Goal: Transaction & Acquisition: Purchase product/service

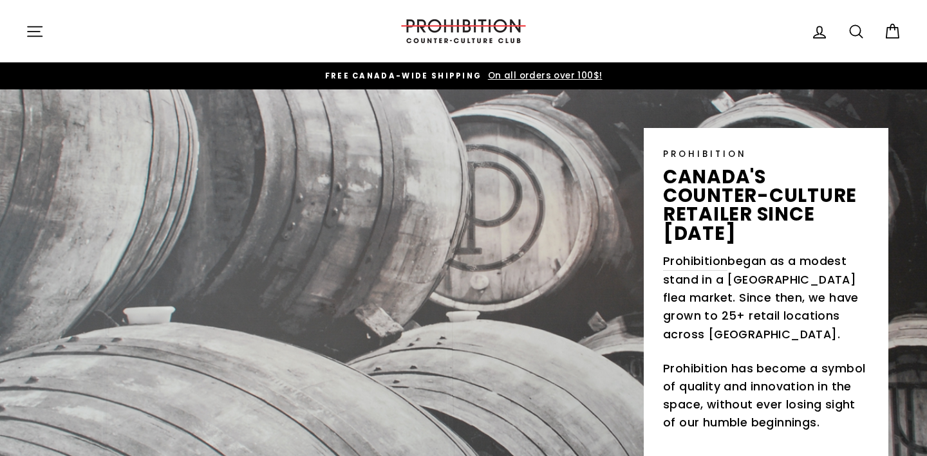
click at [37, 30] on icon "button" at bounding box center [35, 32] width 18 height 18
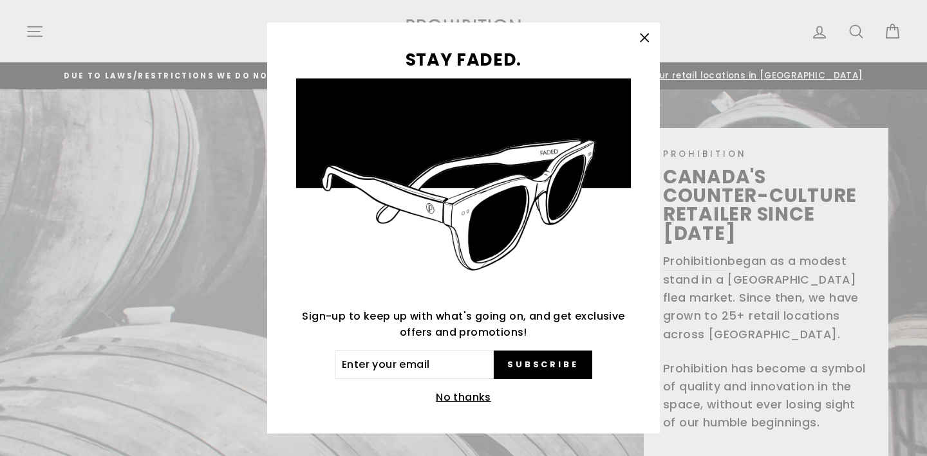
click at [641, 43] on icon "button" at bounding box center [644, 38] width 18 height 18
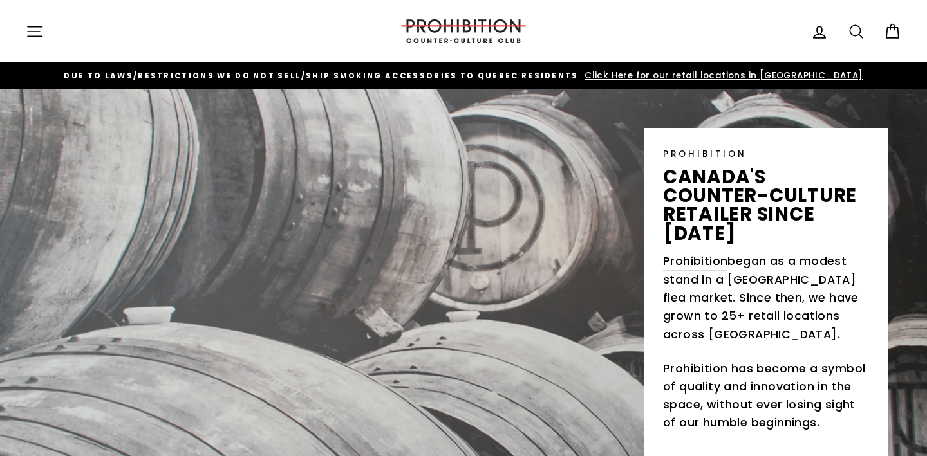
click at [17, 33] on div "Site navigation Log in Search Cart" at bounding box center [463, 31] width 927 height 37
click at [49, 33] on button "Site navigation" at bounding box center [34, 31] width 33 height 28
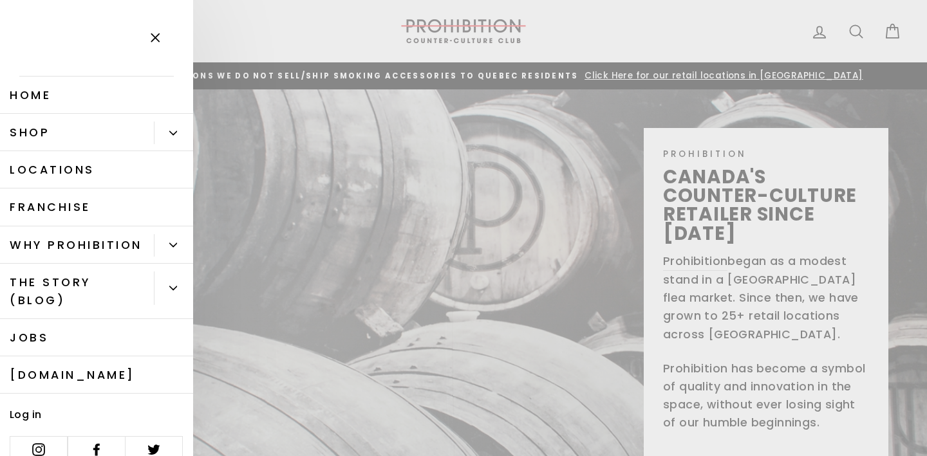
click at [177, 129] on button "Primary" at bounding box center [173, 133] width 39 height 23
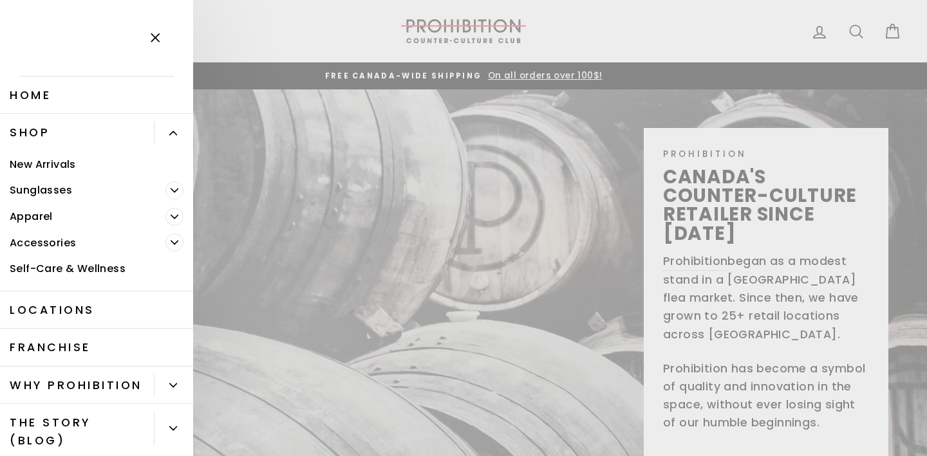
click at [35, 136] on link "Shop" at bounding box center [77, 132] width 154 height 37
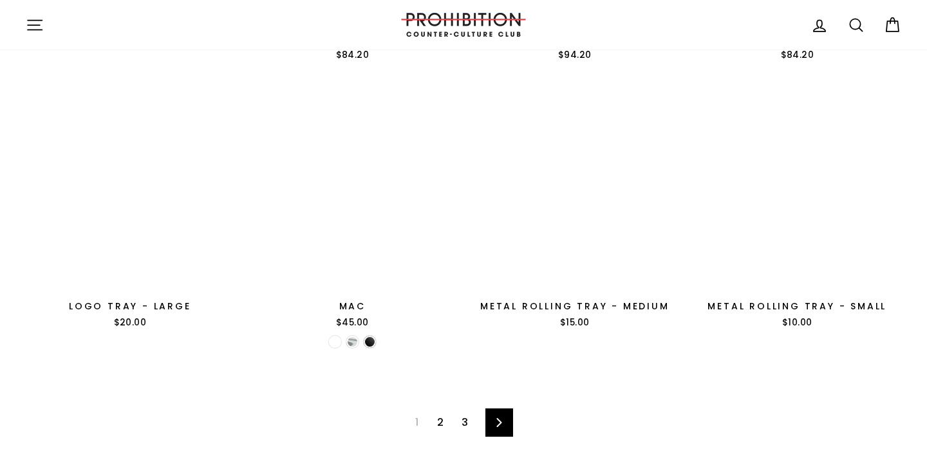
scroll to position [1974, 0]
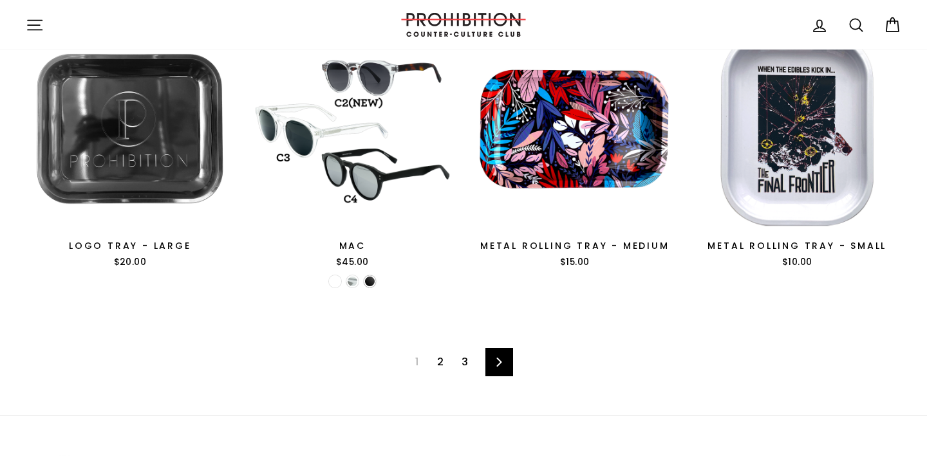
click at [438, 357] on link "2" at bounding box center [440, 362] width 22 height 21
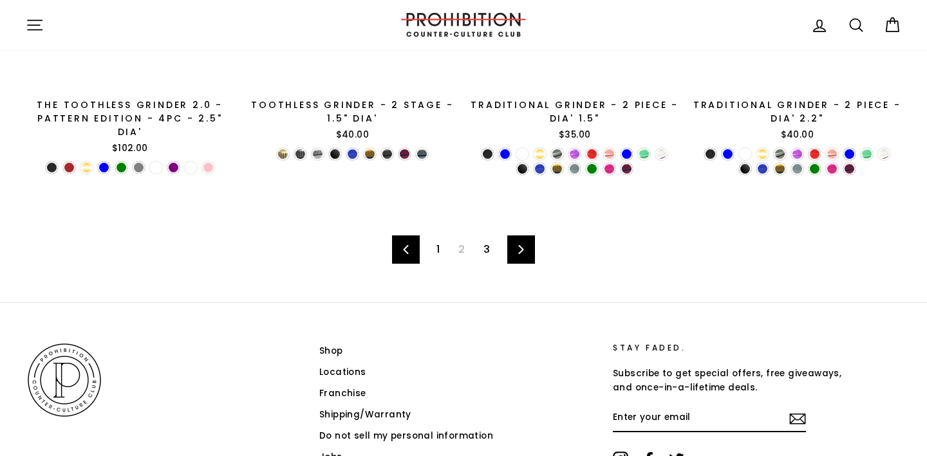
scroll to position [2141, 0]
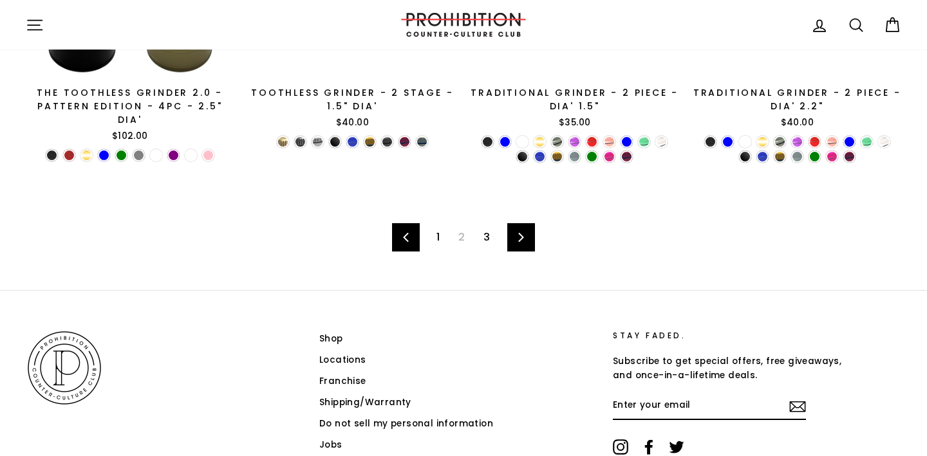
click at [480, 227] on link "3" at bounding box center [487, 237] width 22 height 21
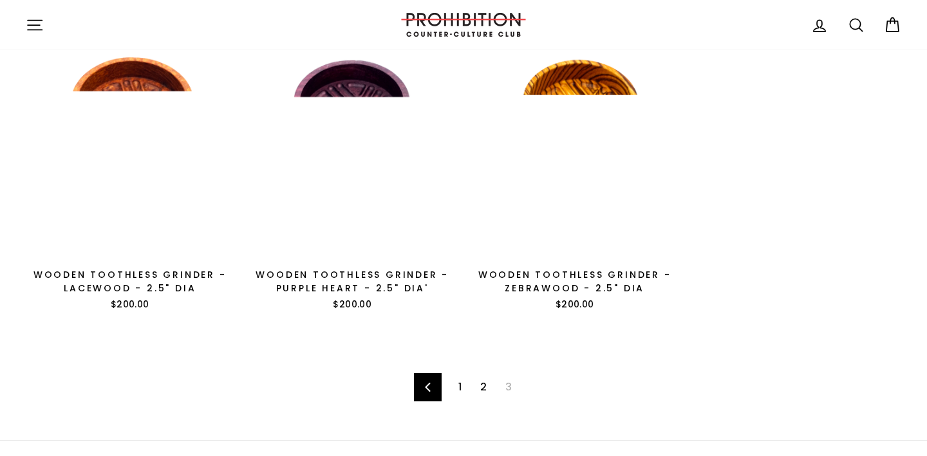
scroll to position [492, 0]
